Goal: Transaction & Acquisition: Obtain resource

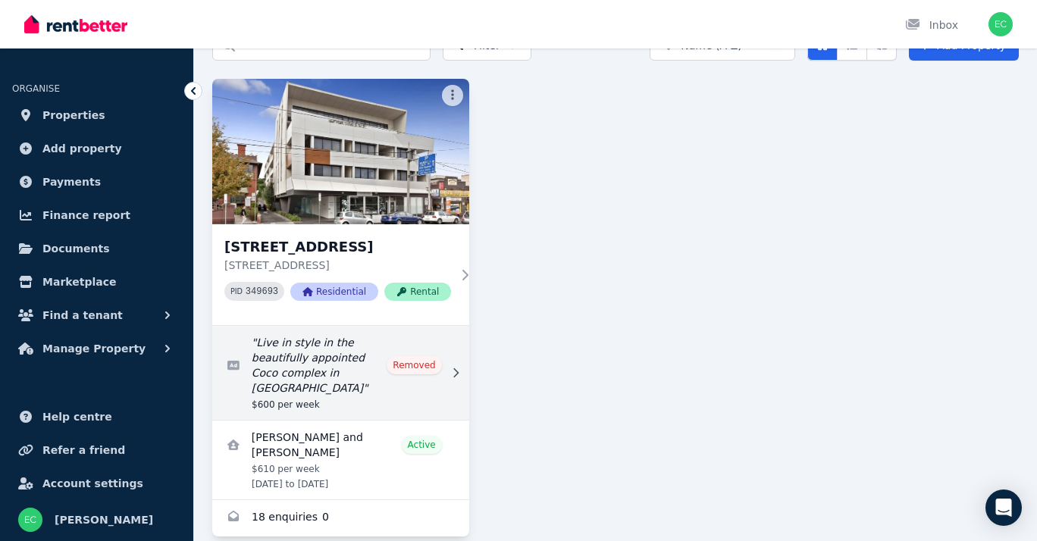
scroll to position [93, 0]
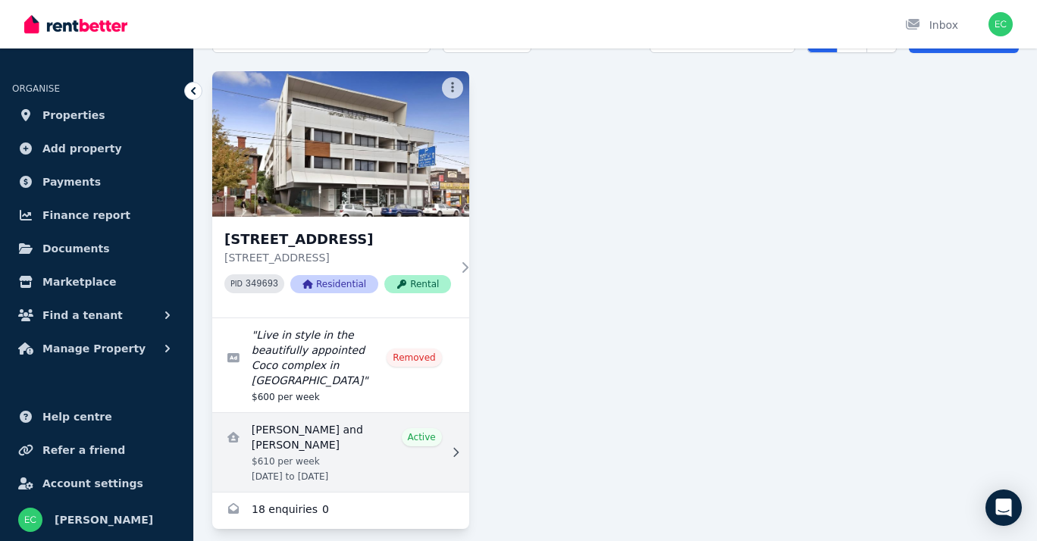
click at [331, 424] on link "View details for Michael Hogg and Aleksandra Mazurek" at bounding box center [340, 452] width 257 height 79
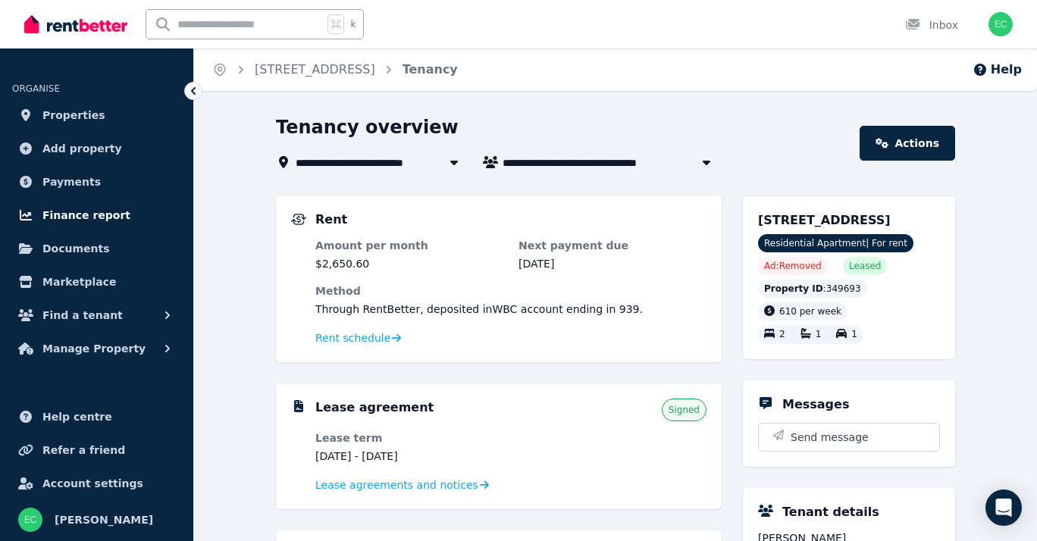
click at [64, 213] on span "Finance report" at bounding box center [86, 215] width 88 height 18
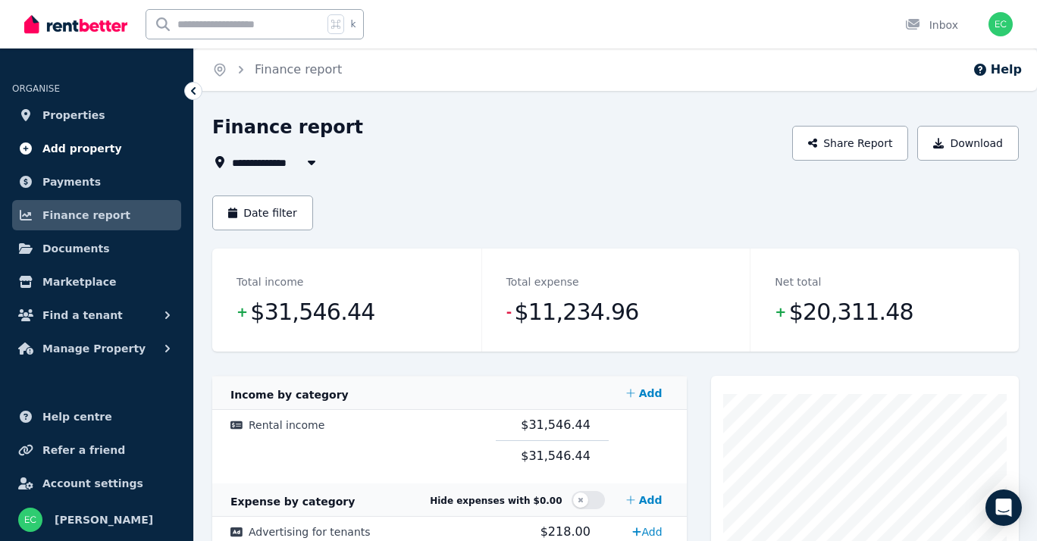
click at [72, 146] on span "Add property" at bounding box center [82, 149] width 80 height 18
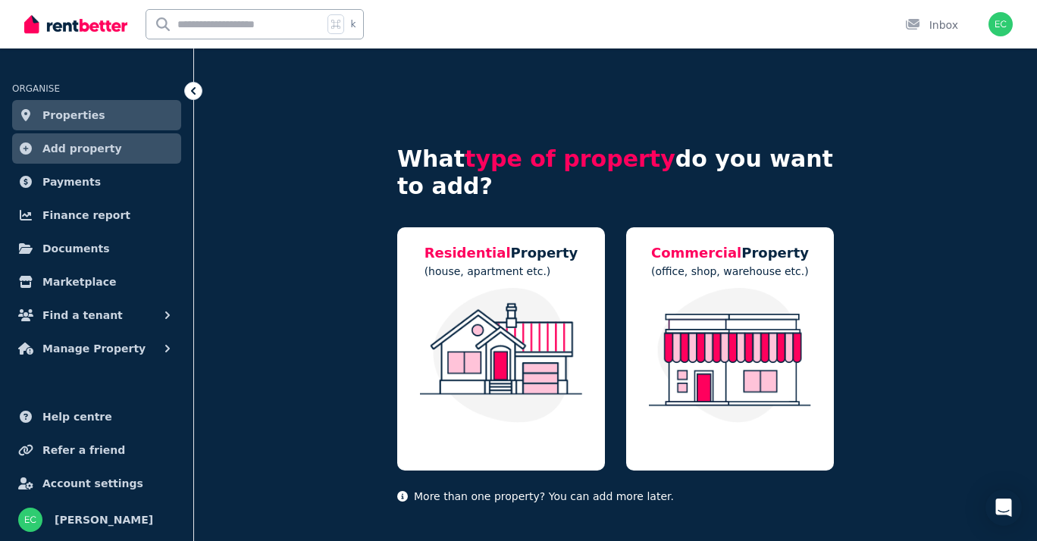
click at [65, 108] on span "Properties" at bounding box center [73, 115] width 63 height 18
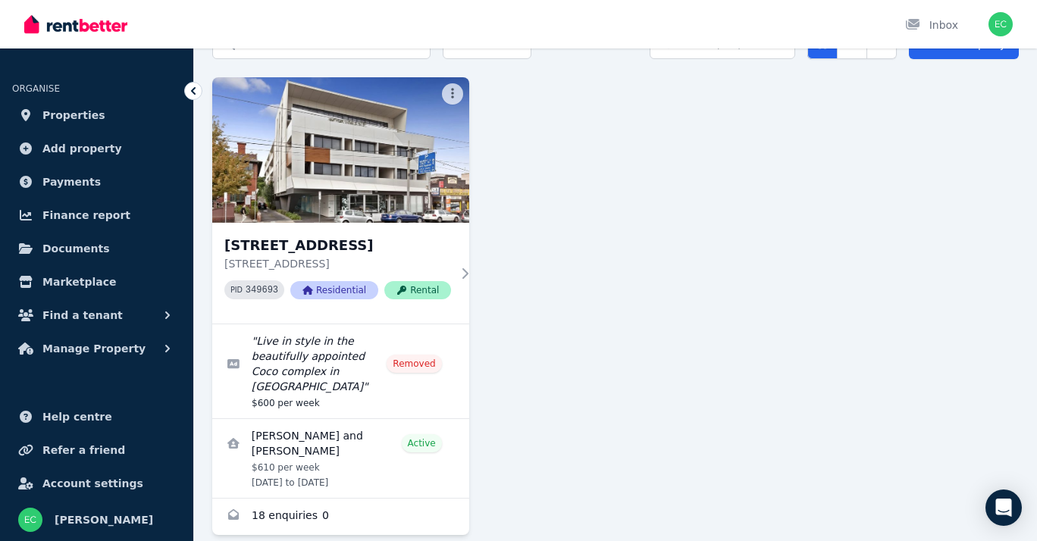
scroll to position [93, 0]
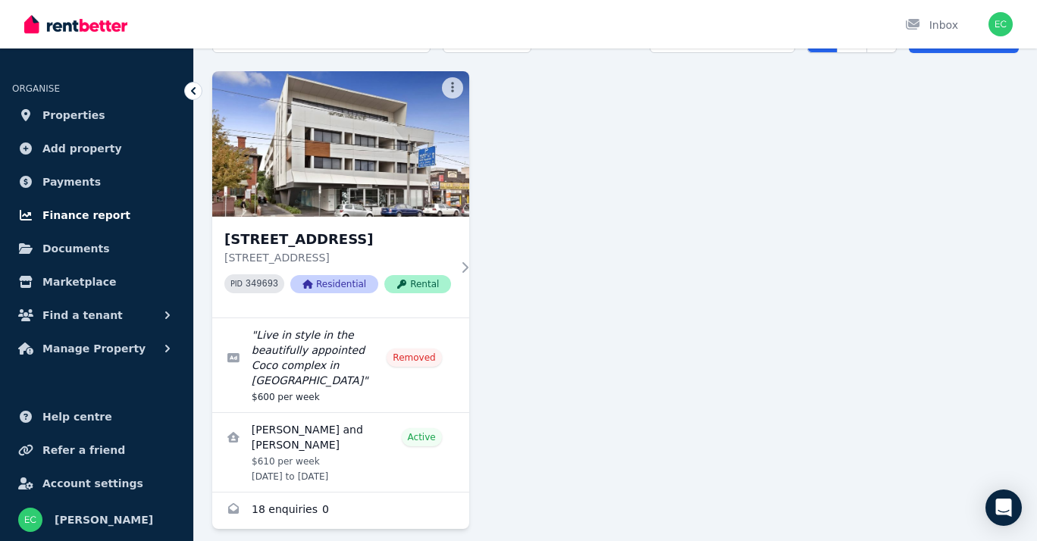
click at [93, 215] on span "Finance report" at bounding box center [86, 215] width 88 height 18
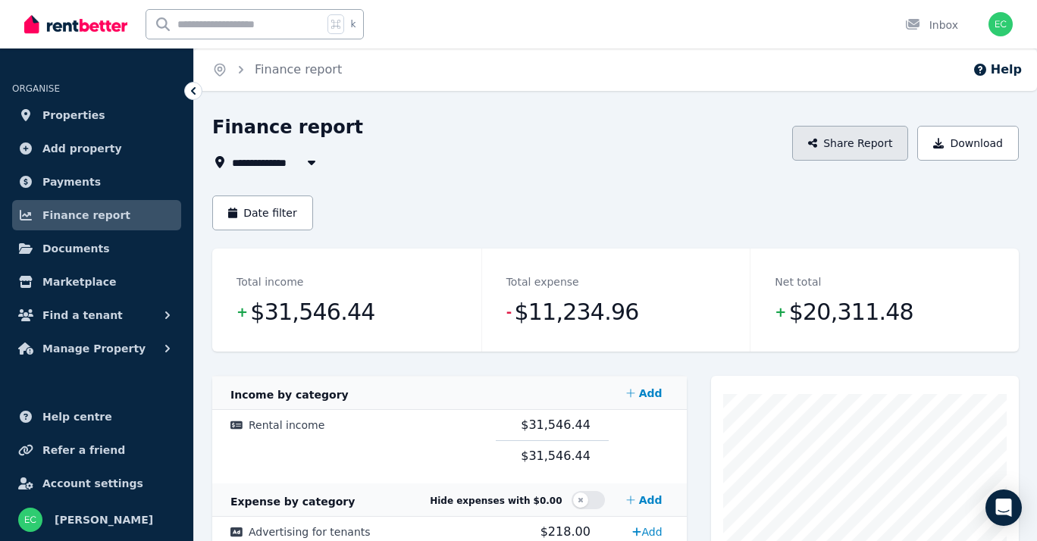
click at [867, 148] on button "Share Report" at bounding box center [850, 143] width 117 height 35
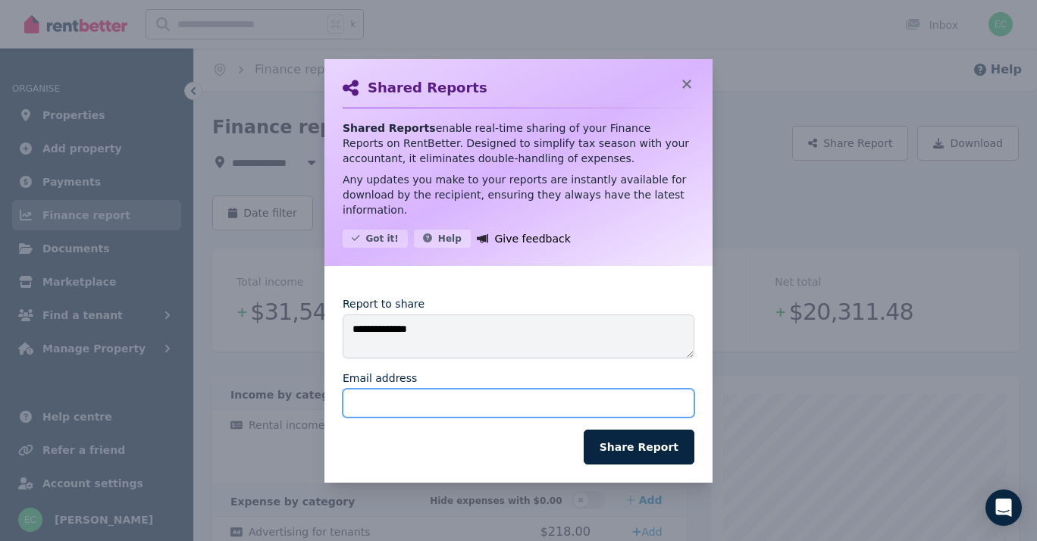
click at [388, 393] on input "Email address" at bounding box center [519, 403] width 352 height 29
type input "*"
type input "**********"
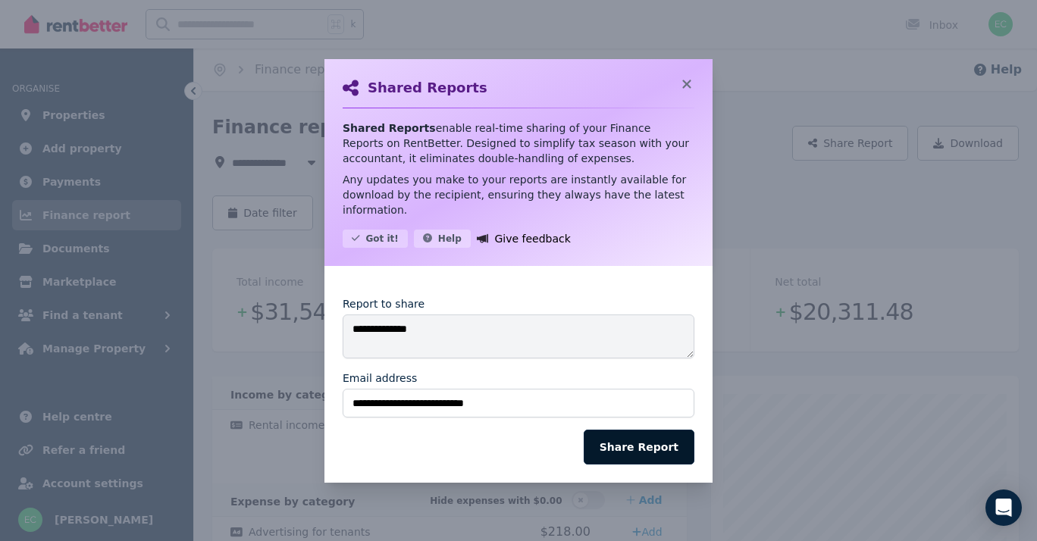
click at [651, 451] on button "Share Report" at bounding box center [639, 447] width 111 height 35
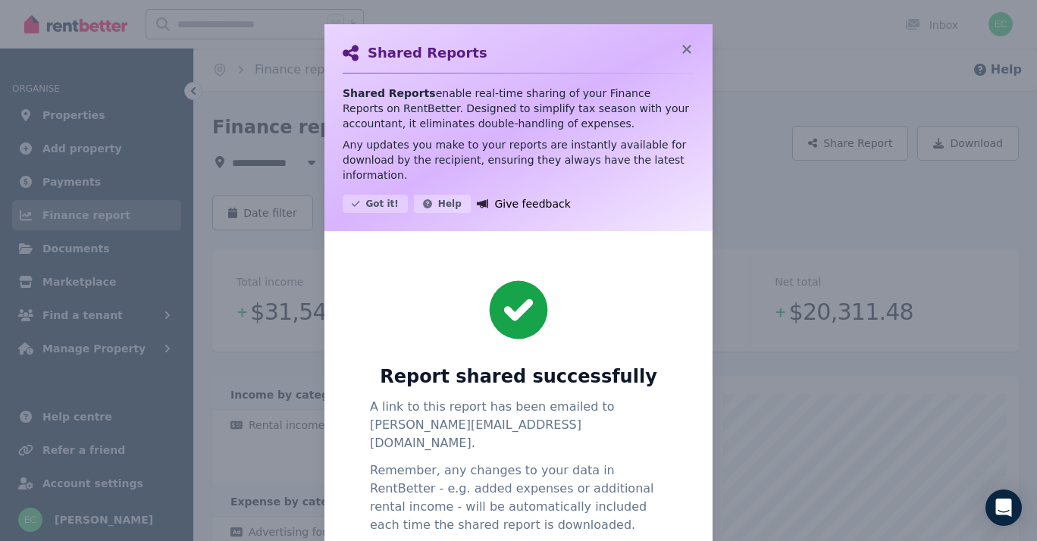
click at [927, 220] on div "Shared Reports Shared Reports enable real-time sharing of your Finance Reports …" at bounding box center [518, 325] width 1037 height 651
click at [685, 49] on icon at bounding box center [686, 49] width 8 height 8
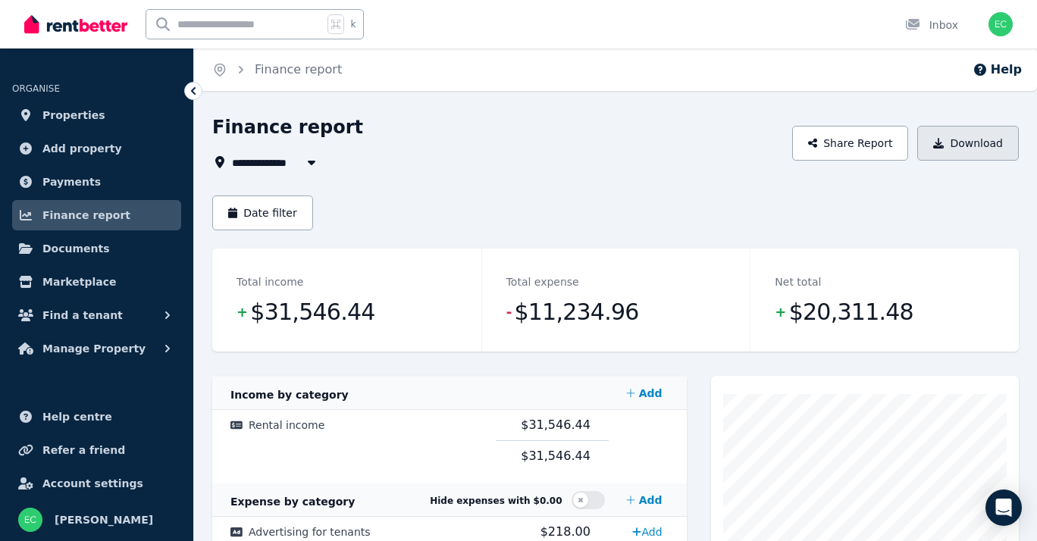
click at [952, 137] on button "Download" at bounding box center [969, 143] width 102 height 35
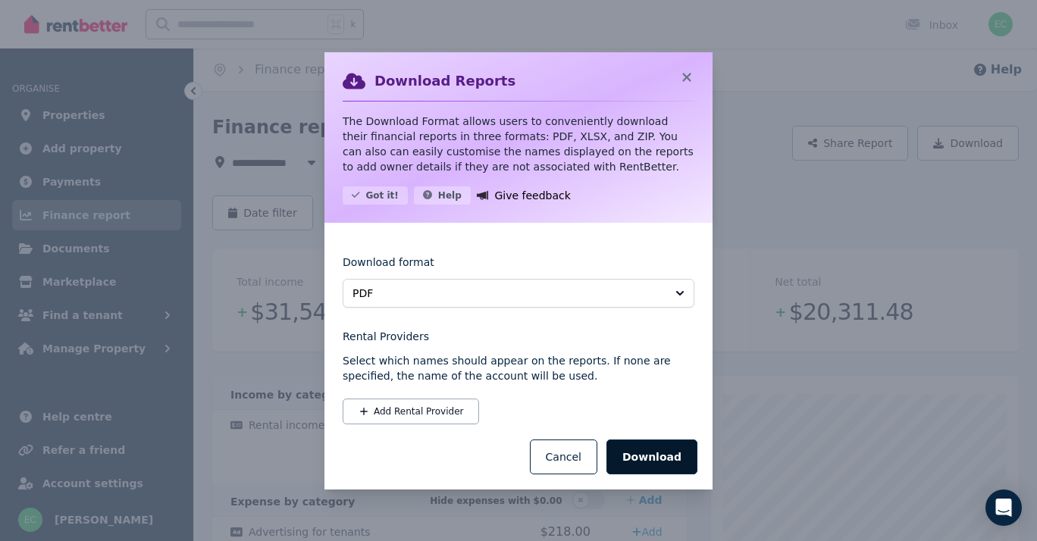
click at [662, 456] on button "Download" at bounding box center [652, 457] width 91 height 35
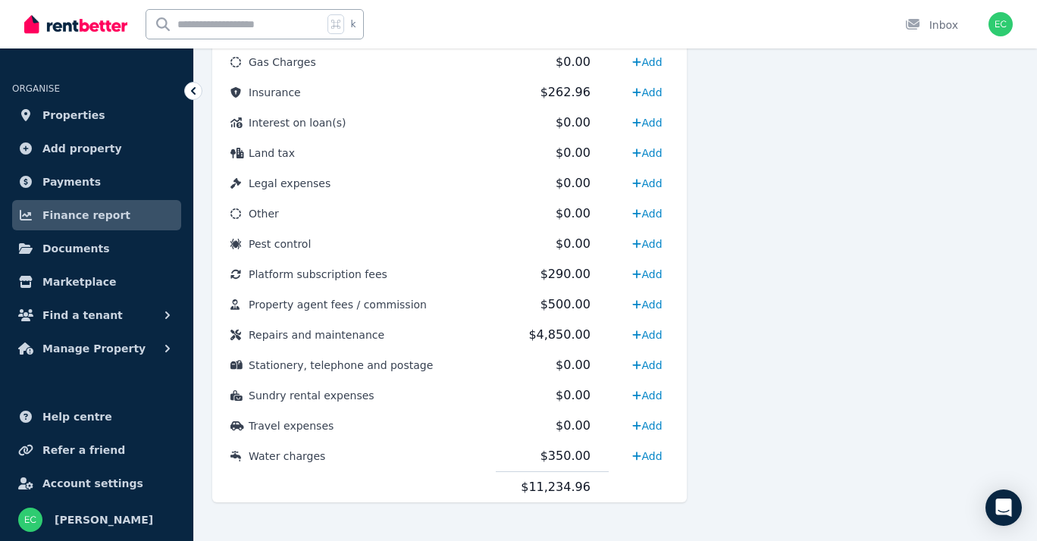
scroll to position [762, 0]
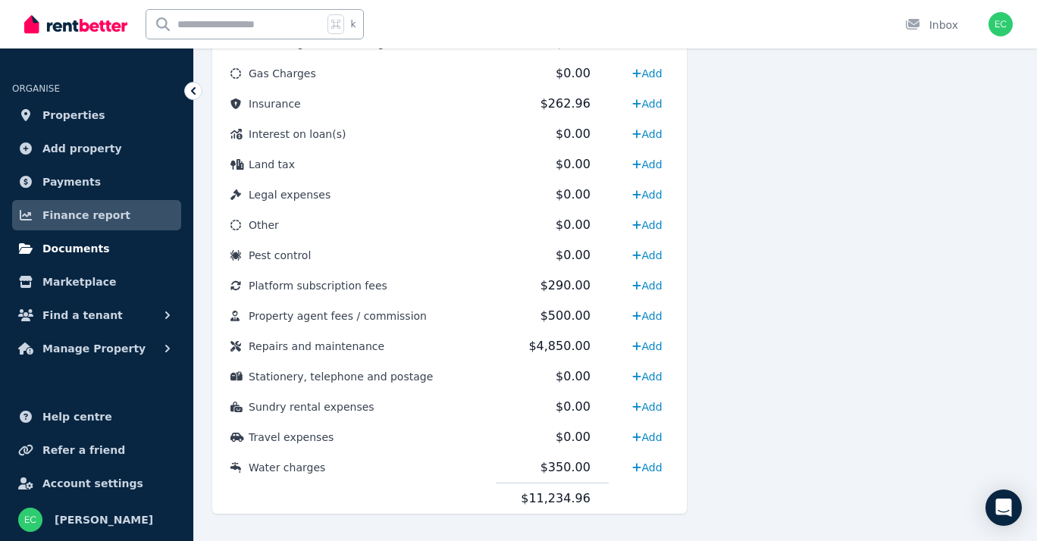
click at [82, 251] on span "Documents" at bounding box center [75, 249] width 67 height 18
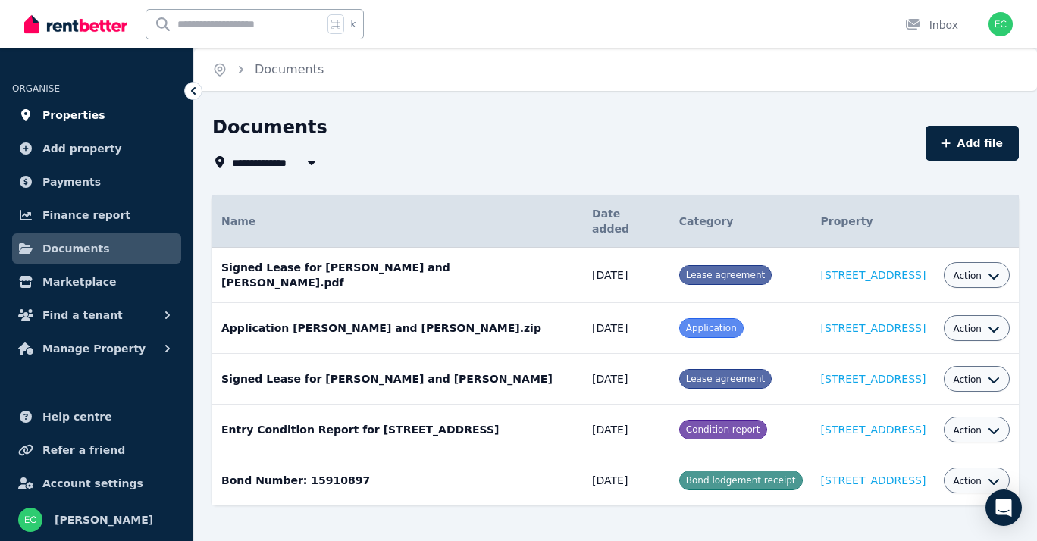
click at [63, 116] on span "Properties" at bounding box center [73, 115] width 63 height 18
